Goal: Find specific page/section: Find specific page/section

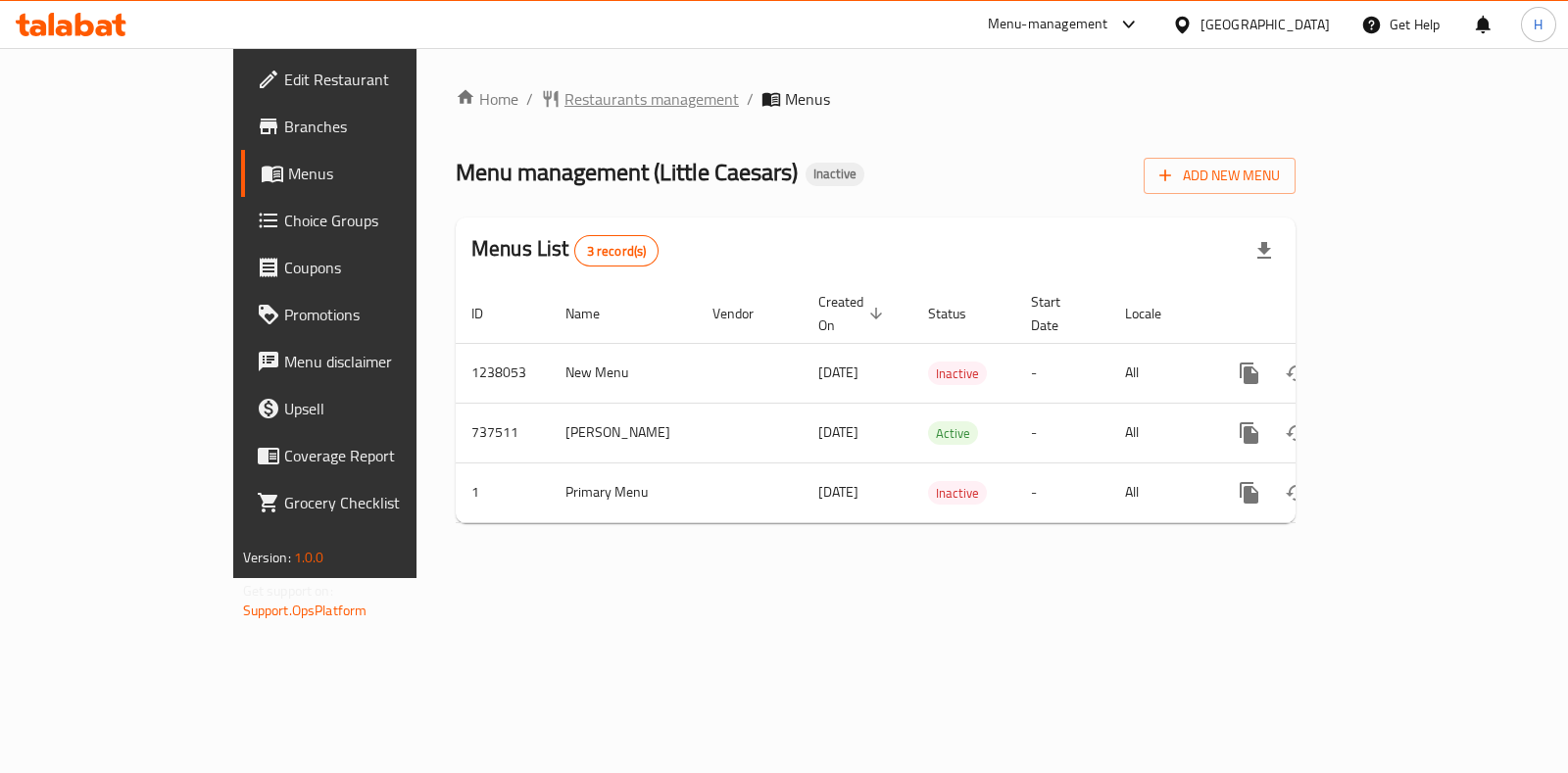
click at [564, 94] on span "Restaurants management" at bounding box center [652, 99] width 174 height 24
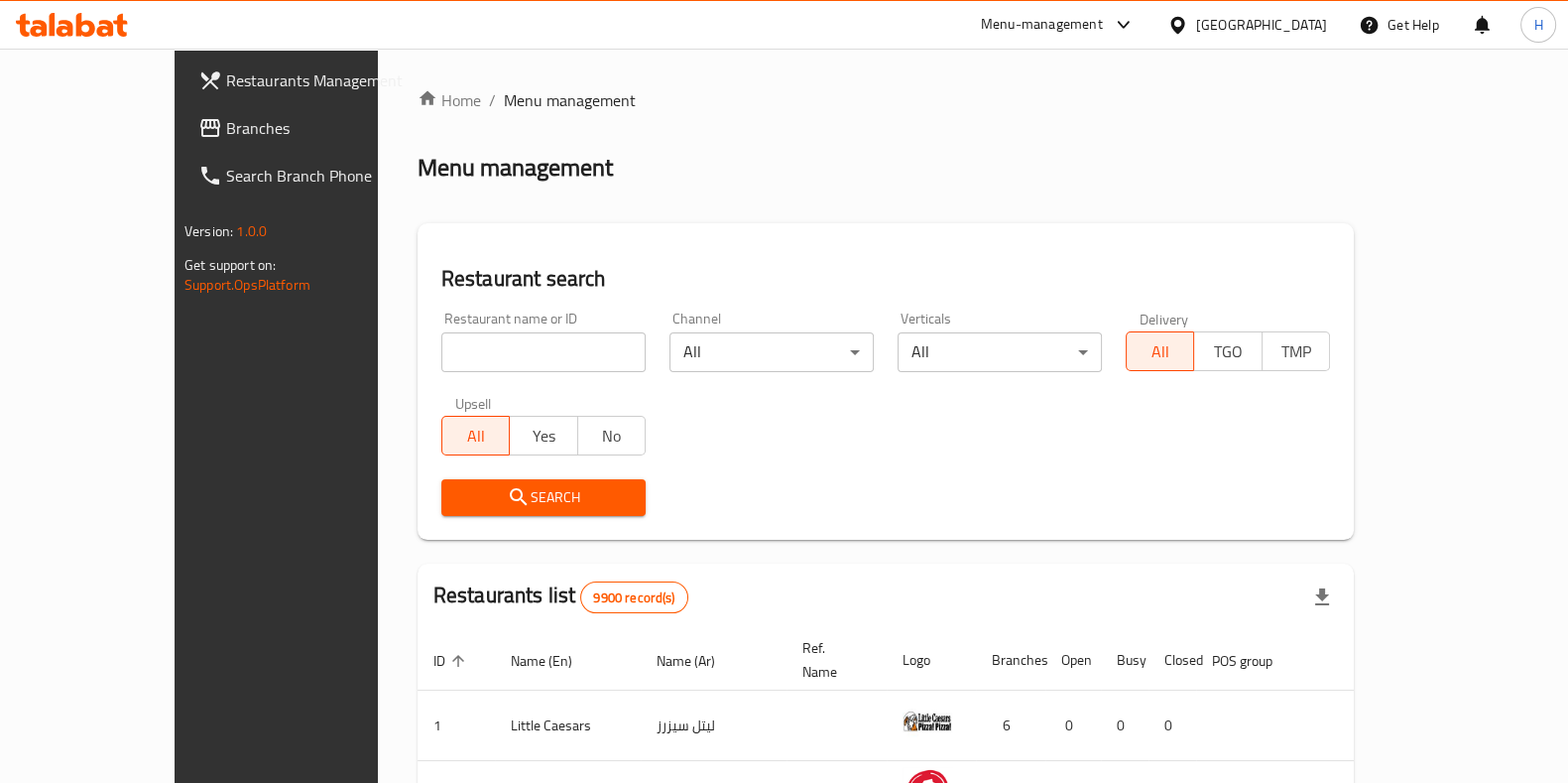
click at [469, 341] on div at bounding box center [784, 391] width 1568 height 783
click at [456, 346] on input "search" at bounding box center [543, 352] width 204 height 40
paste input "Cornlicious"
type input "Cornlicious"
click button "Search" at bounding box center [543, 497] width 204 height 37
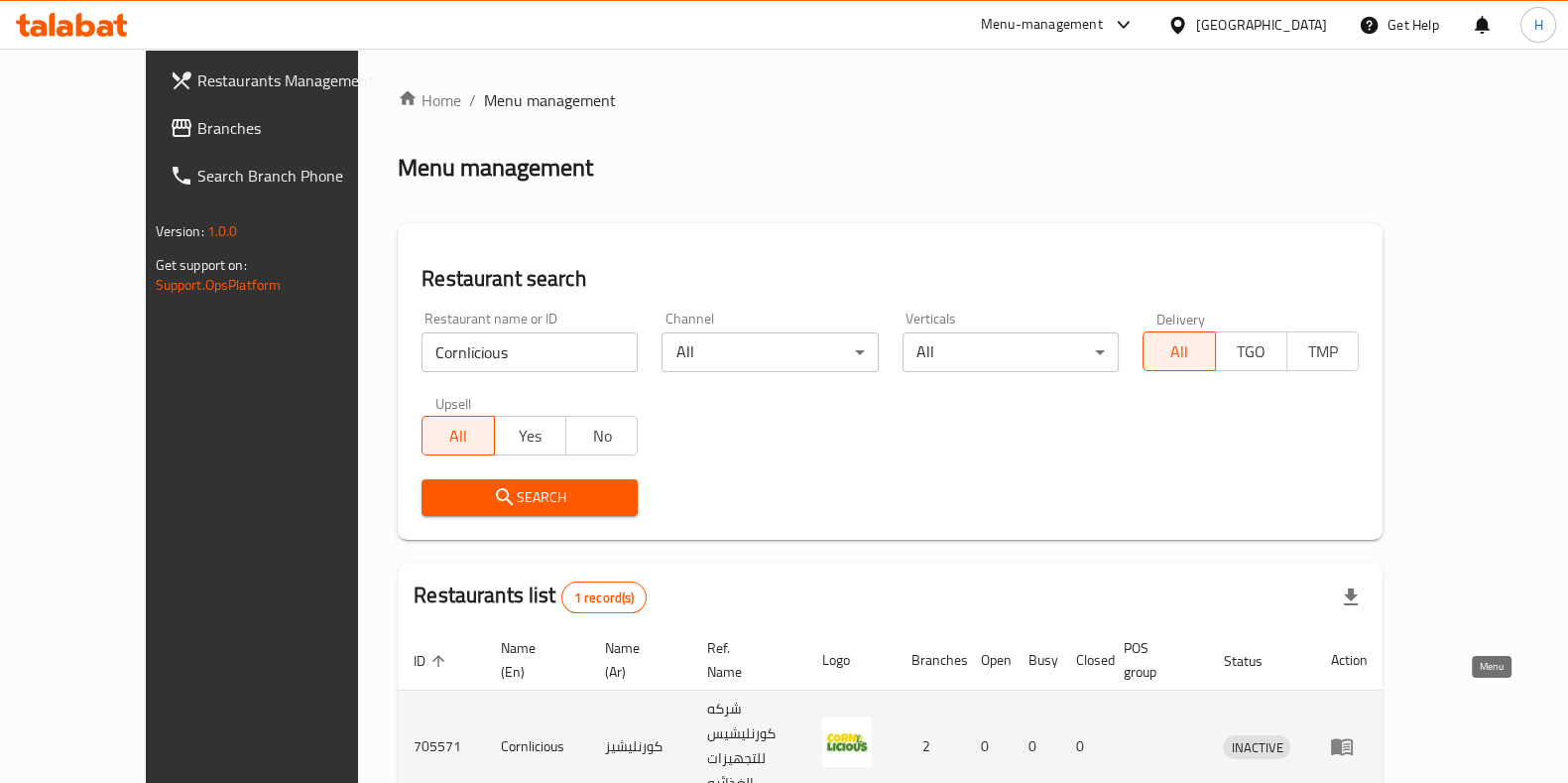
click at [1367, 734] on link "enhanced table" at bounding box center [1348, 746] width 37 height 24
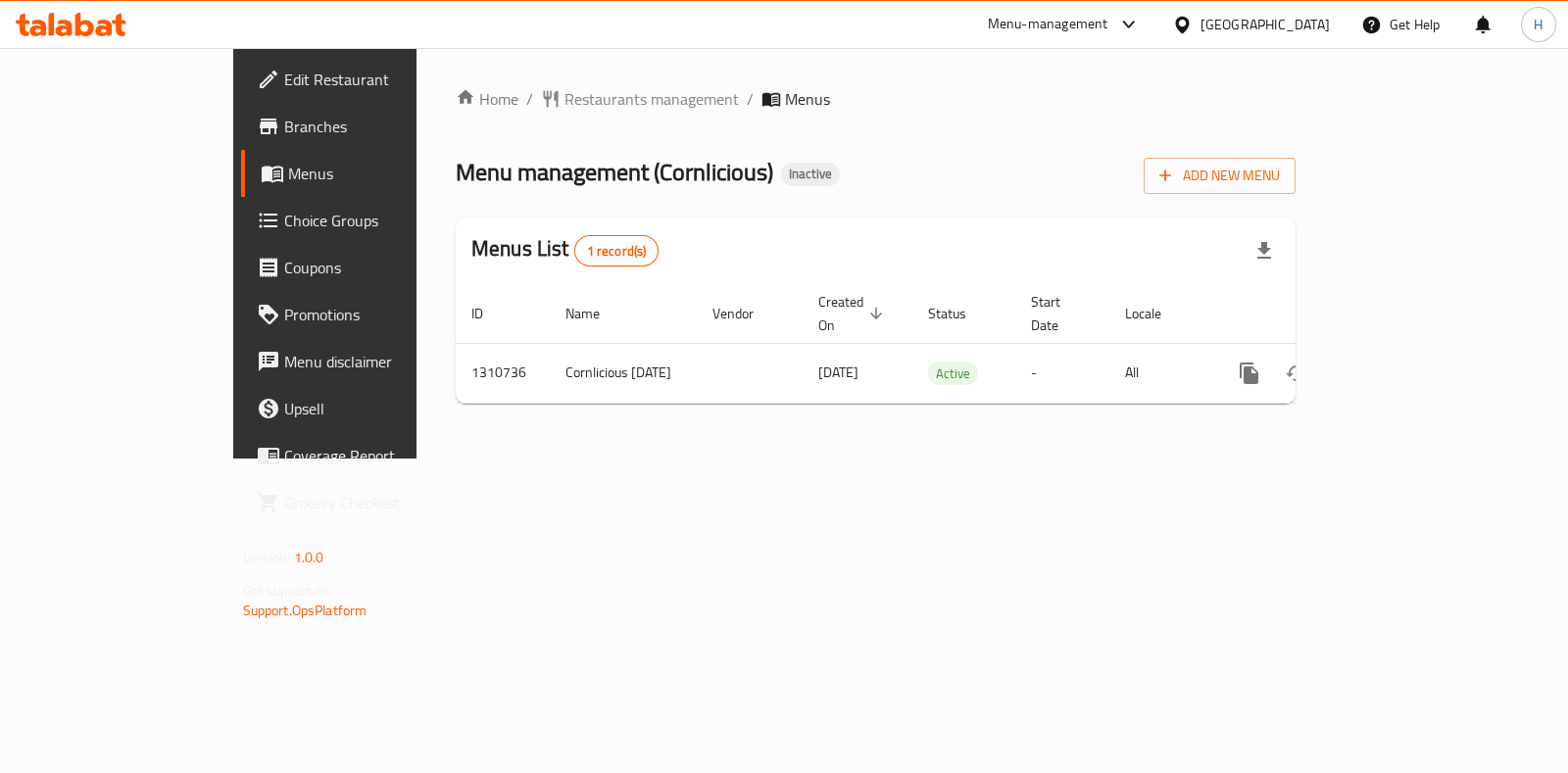
click at [288, 177] on span "Menus" at bounding box center [383, 173] width 191 height 24
click at [284, 129] on span "Branches" at bounding box center [381, 126] width 195 height 24
